Goal: Obtain resource: Obtain resource

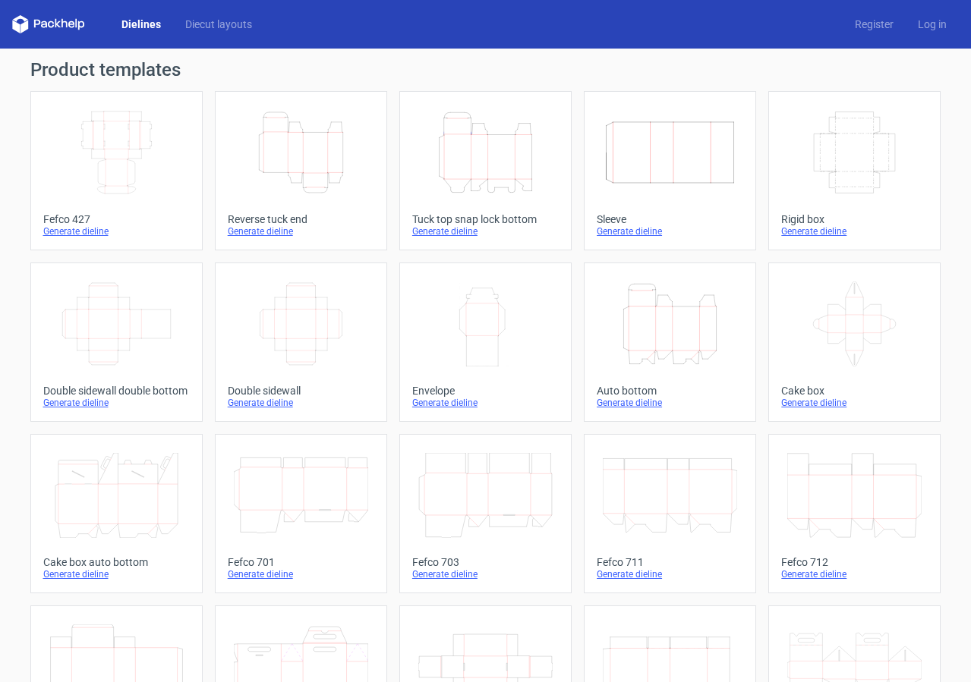
click at [515, 188] on icon "Height Depth Width" at bounding box center [485, 152] width 134 height 85
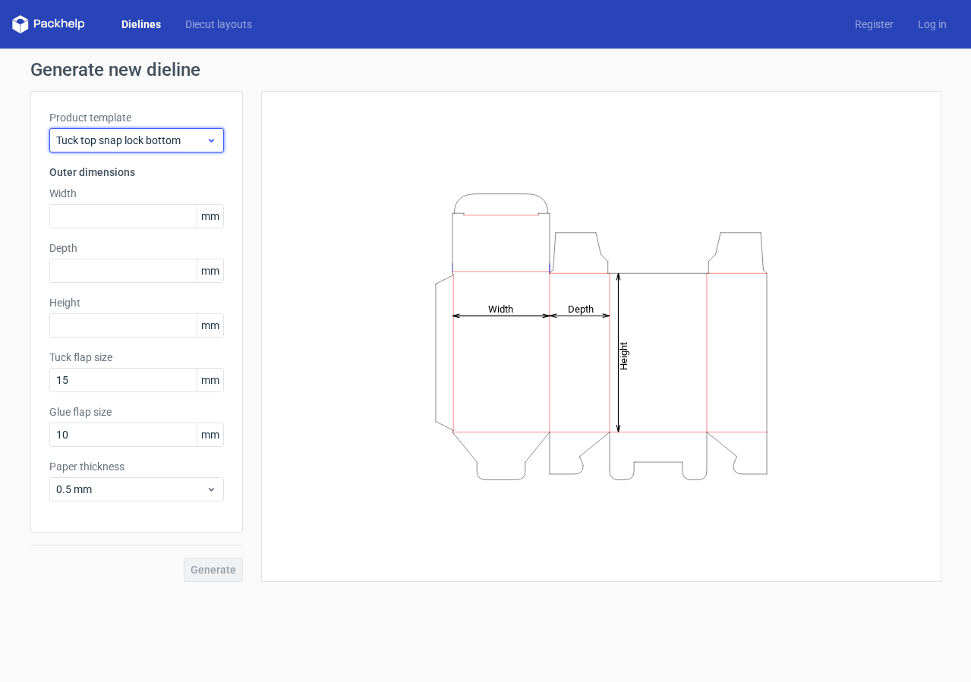
click at [144, 136] on span "Tuck top snap lock bottom" at bounding box center [131, 140] width 150 height 15
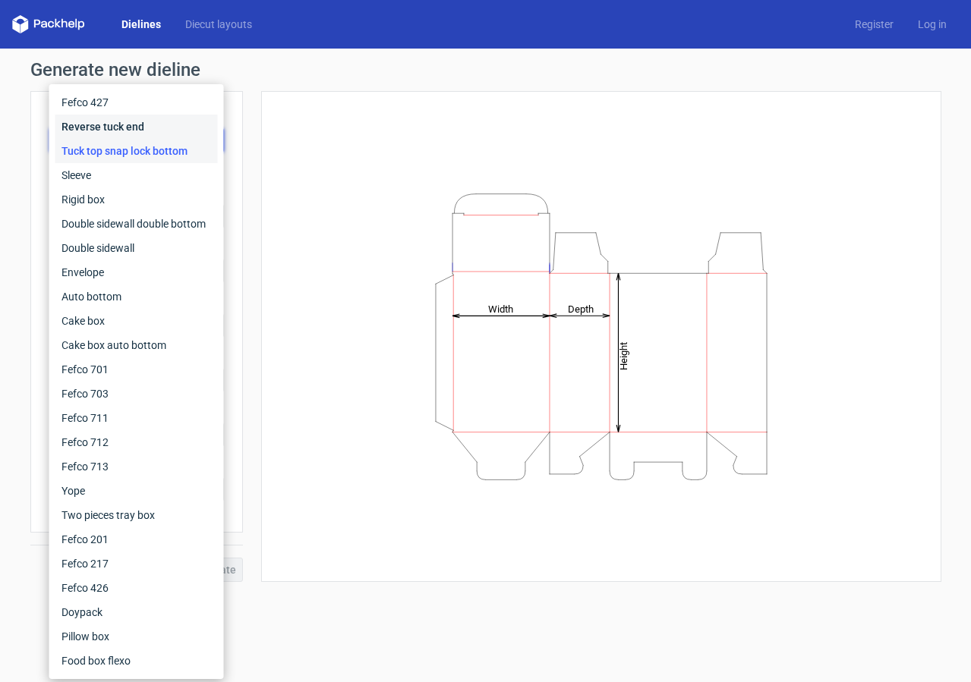
click at [144, 136] on div "Reverse tuck end" at bounding box center [136, 127] width 162 height 24
